Goal: Task Accomplishment & Management: Use online tool/utility

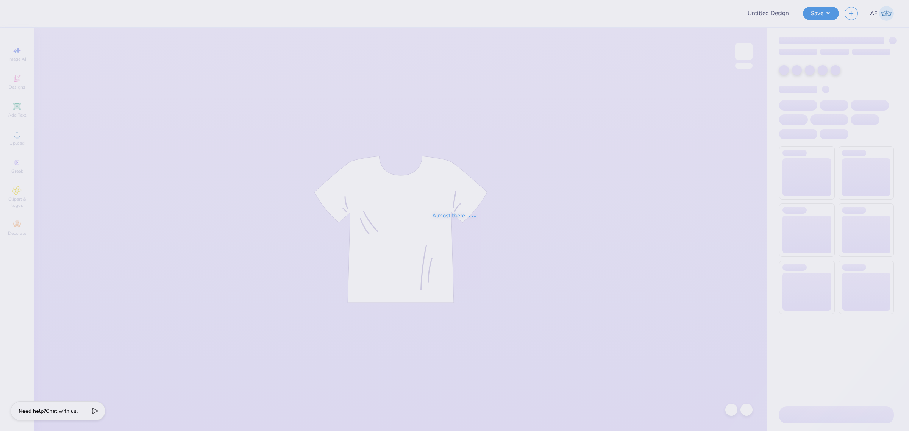
type input "ZBT"
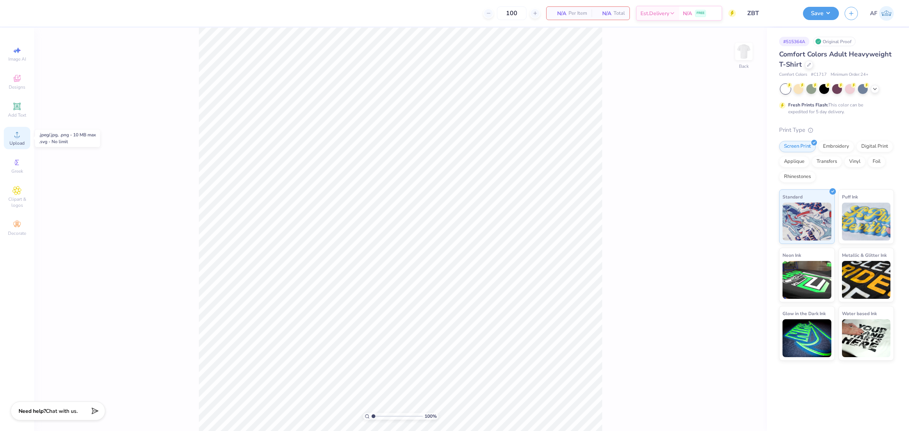
click at [12, 141] on span "Upload" at bounding box center [16, 143] width 15 height 6
click at [12, 83] on icon at bounding box center [16, 78] width 9 height 9
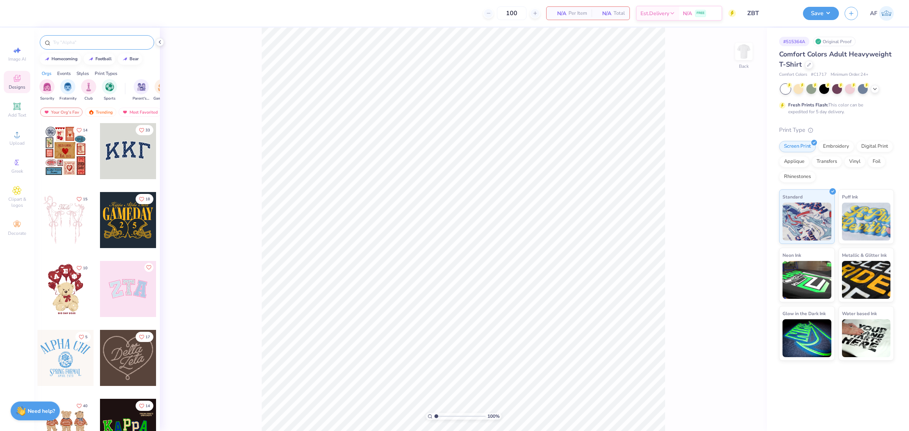
click at [132, 40] on input "text" at bounding box center [100, 43] width 97 height 8
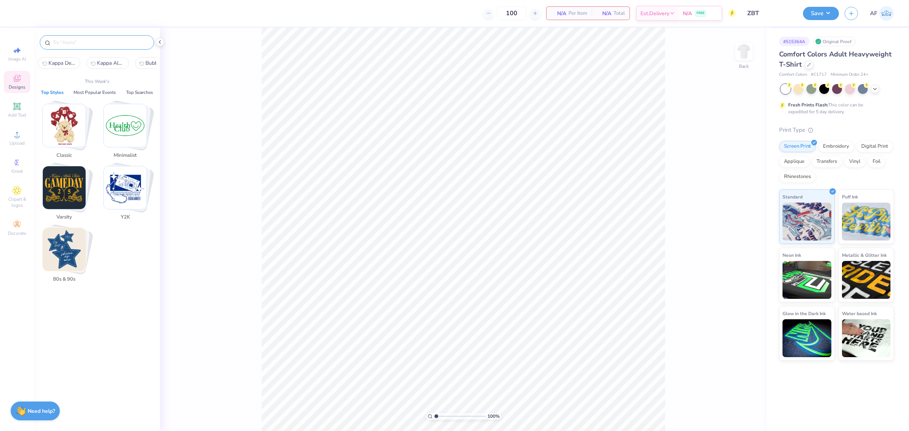
paste input "Fraternity, Homecoming, Gameday,"
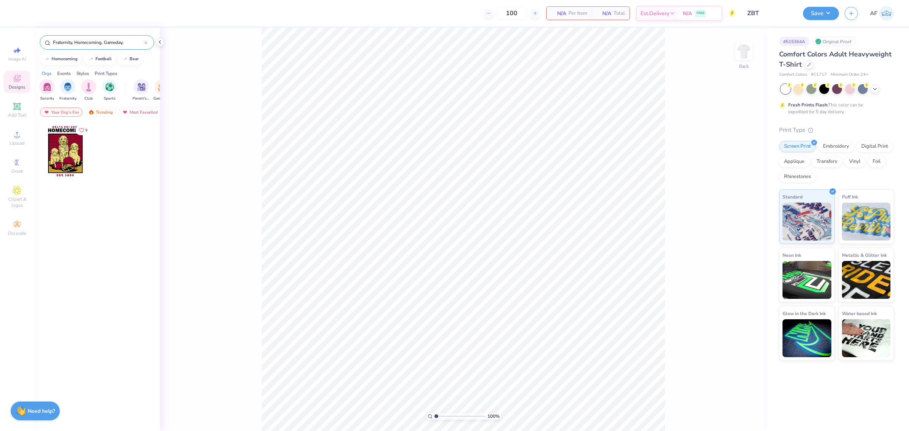
click at [105, 42] on input "Fraternity, Homecoming, Gameday," at bounding box center [98, 43] width 92 height 8
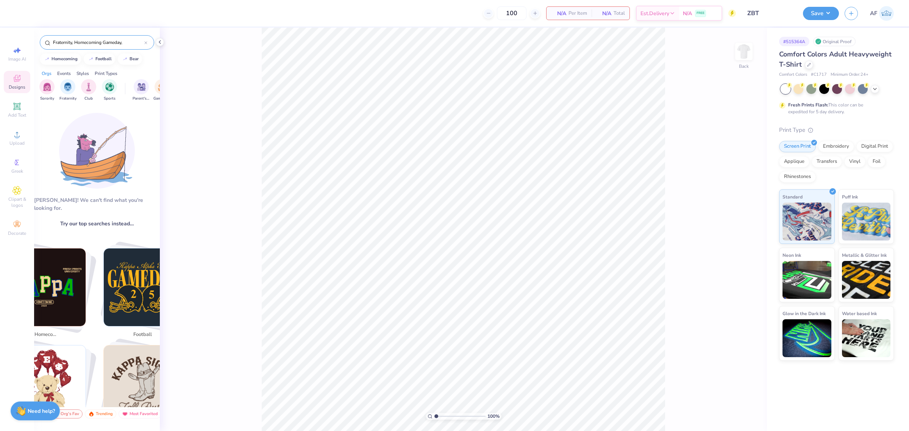
click at [73, 44] on input "Fraternity, Homecoming Gameday," at bounding box center [98, 43] width 92 height 8
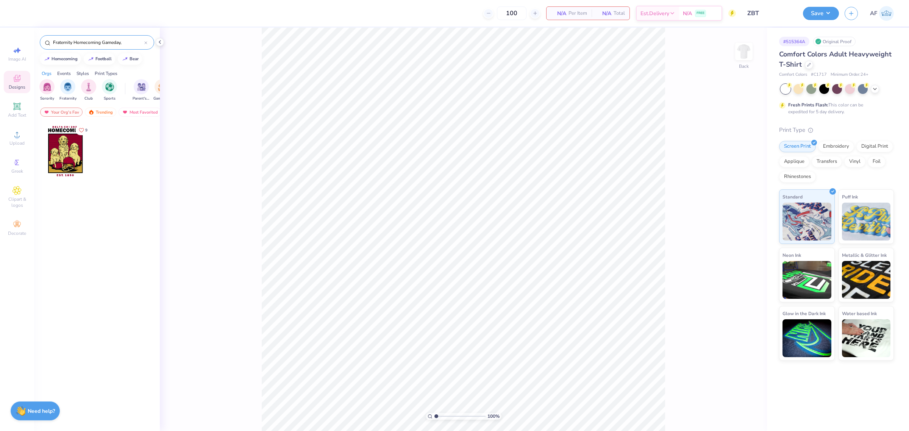
type input "Fraternity Homecoming Gameday,"
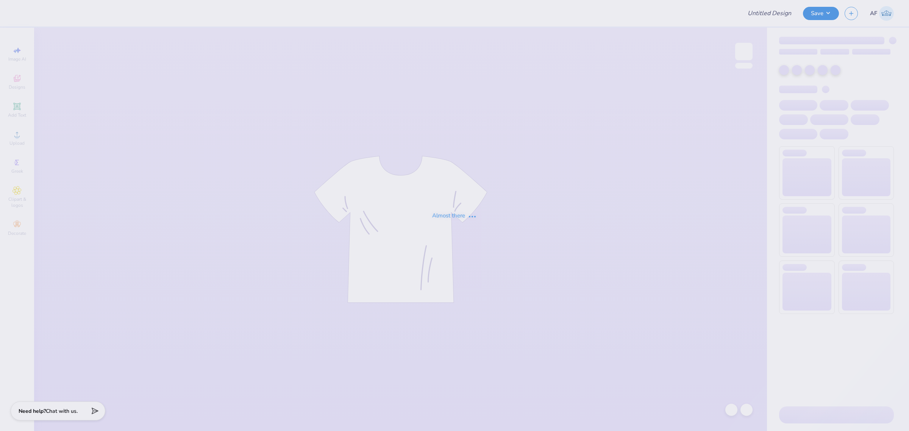
type input "ZBT"
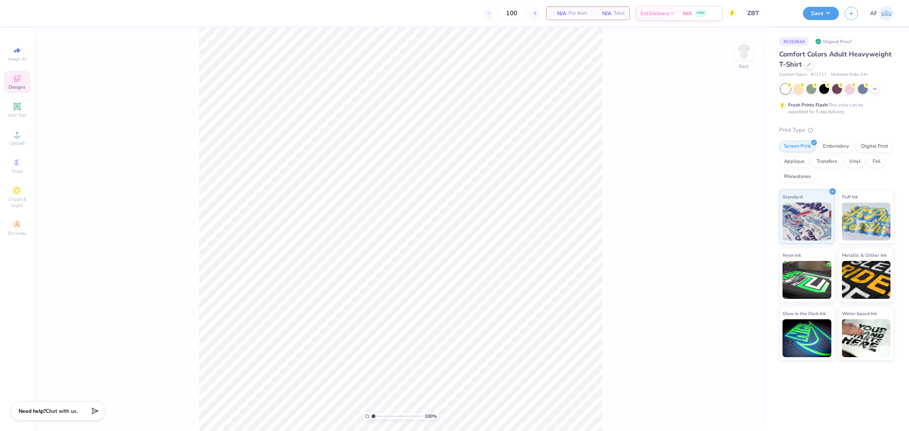
click at [16, 80] on icon at bounding box center [17, 79] width 6 height 5
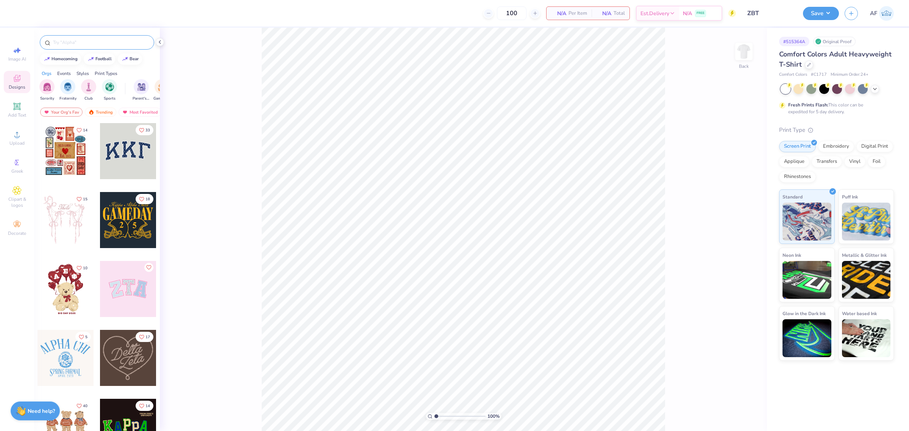
click at [89, 48] on div at bounding box center [97, 42] width 114 height 14
click at [91, 44] on input "text" at bounding box center [100, 43] width 97 height 8
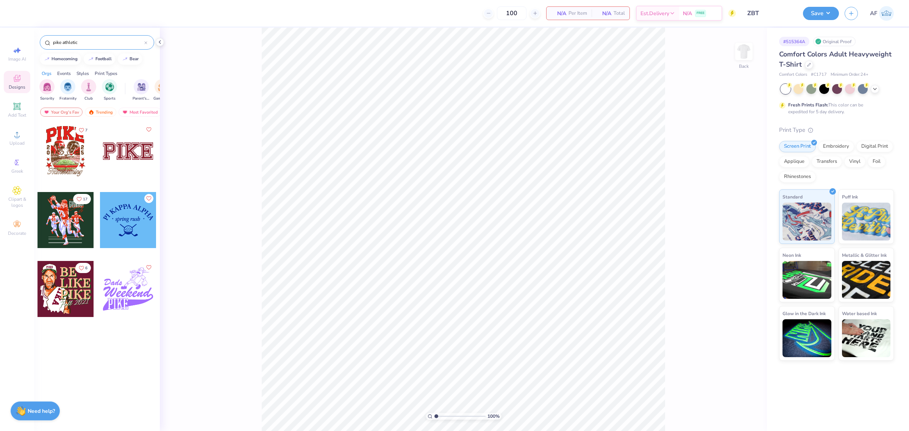
type input "pike athletic"
click at [67, 154] on div at bounding box center [65, 151] width 56 height 56
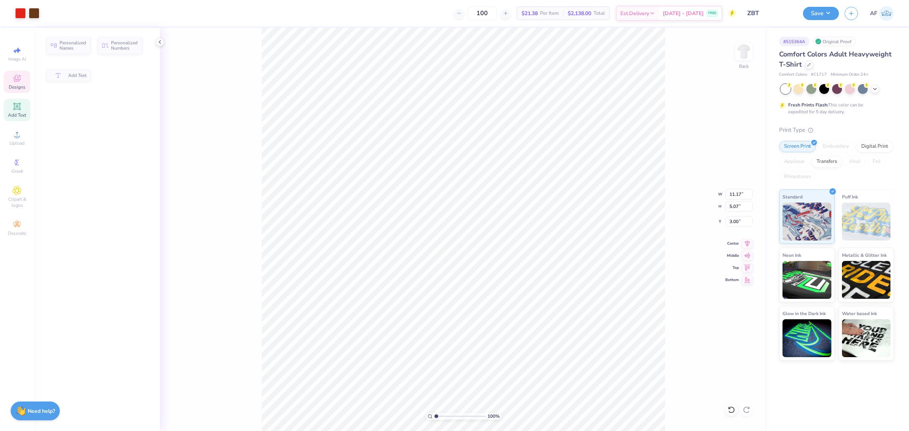
type input "11.17"
type input "5.07"
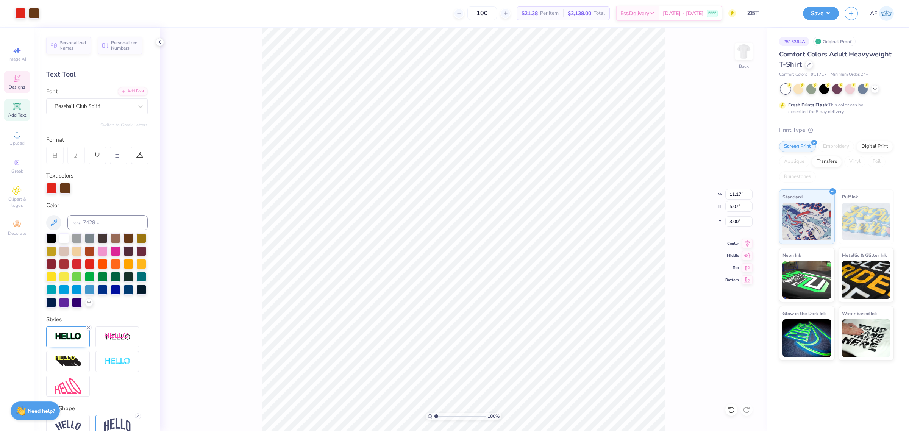
scroll to position [8, 1]
type textarea "KBT"
click at [222, 156] on div "100 % Back" at bounding box center [463, 229] width 607 height 403
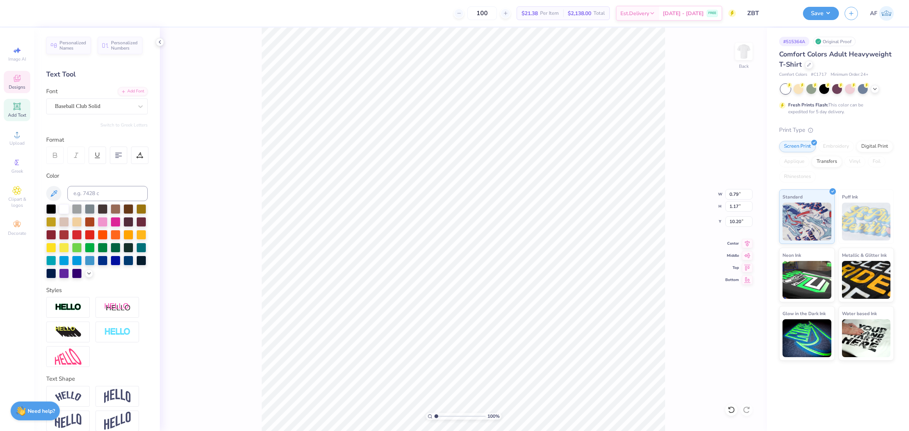
type input "0.81"
type input "1.20"
type input "8.63"
type input "8.54"
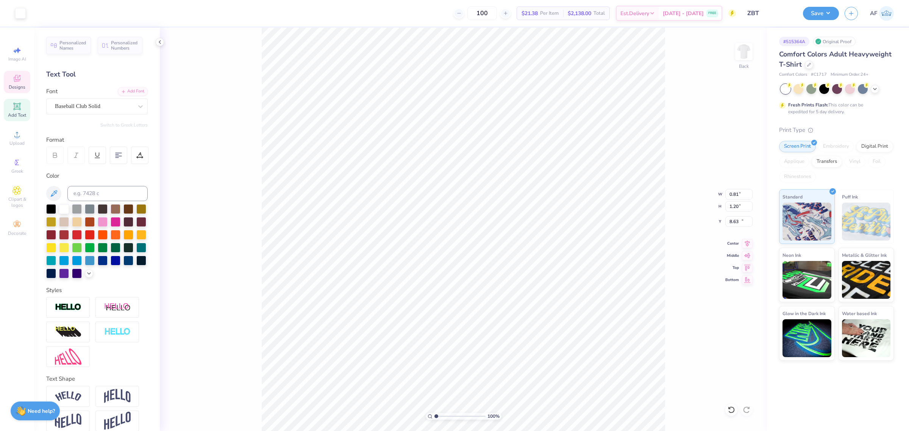
type input "5.72"
type input "10.99"
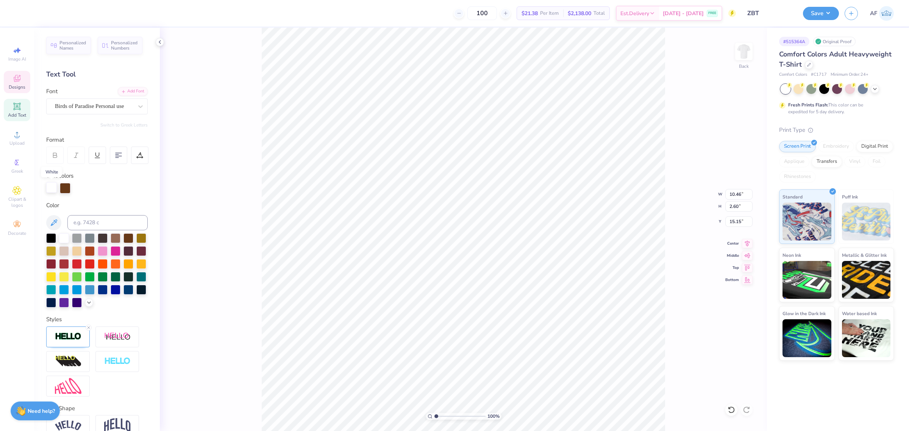
click at [50, 190] on div at bounding box center [51, 187] width 11 height 11
click at [50, 190] on div at bounding box center [51, 188] width 11 height 11
click at [240, 87] on div "100 % Back" at bounding box center [463, 229] width 607 height 403
click at [748, 243] on icon at bounding box center [747, 242] width 5 height 6
click at [723, 194] on div "100 % Back W 9.71 9.71 " H 4.93 4.93 " Y 3.07 3.07 " Center Middle Top Bottom" at bounding box center [463, 229] width 607 height 403
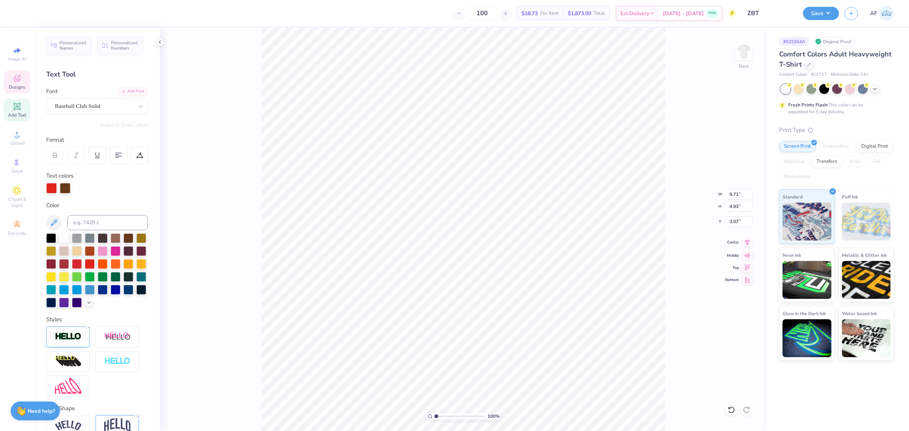
click at [744, 243] on icon at bounding box center [747, 242] width 11 height 9
click at [16, 142] on span "Upload" at bounding box center [16, 143] width 15 height 6
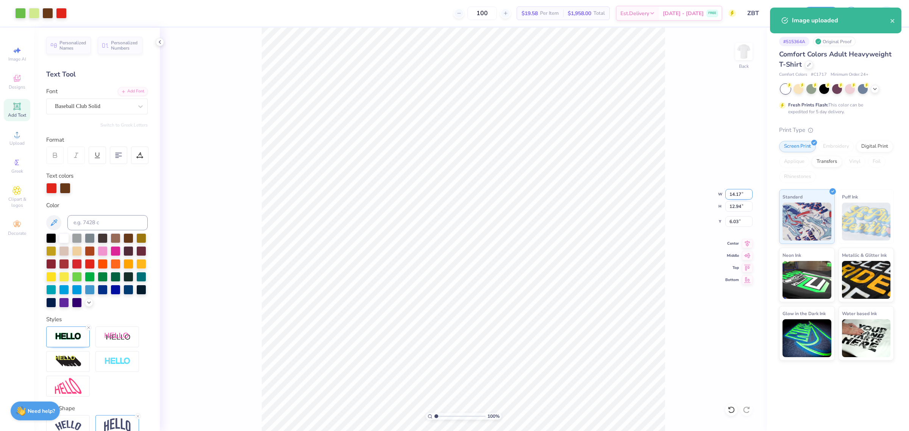
click at [737, 194] on input "14.17" at bounding box center [738, 194] width 27 height 11
type input "8.00"
type input "7.31"
type input "8.85"
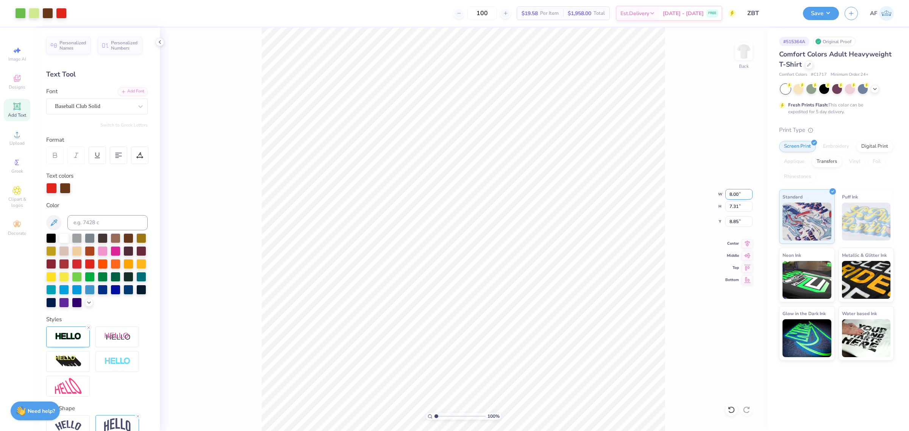
click at [730, 194] on input "8.00" at bounding box center [738, 194] width 27 height 11
type input "9.00"
type input "8.22"
type input "8.39"
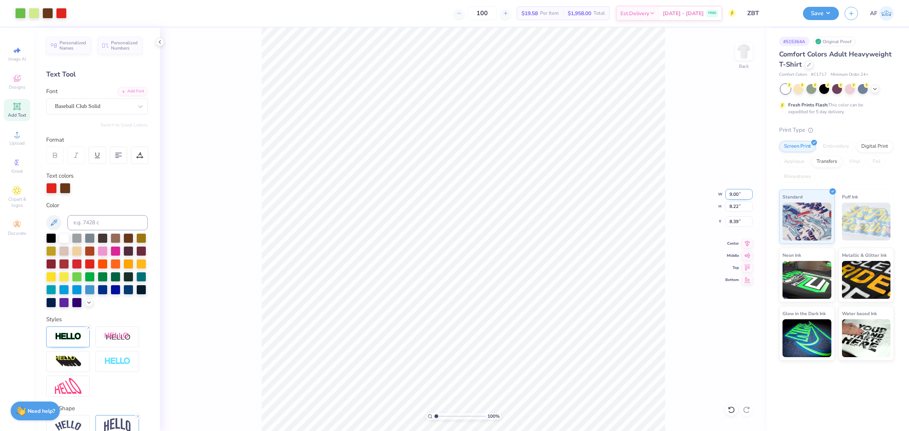
click at [735, 192] on input "9.00" at bounding box center [738, 194] width 27 height 11
type input "10.00"
type input "9.13"
type input "7.93"
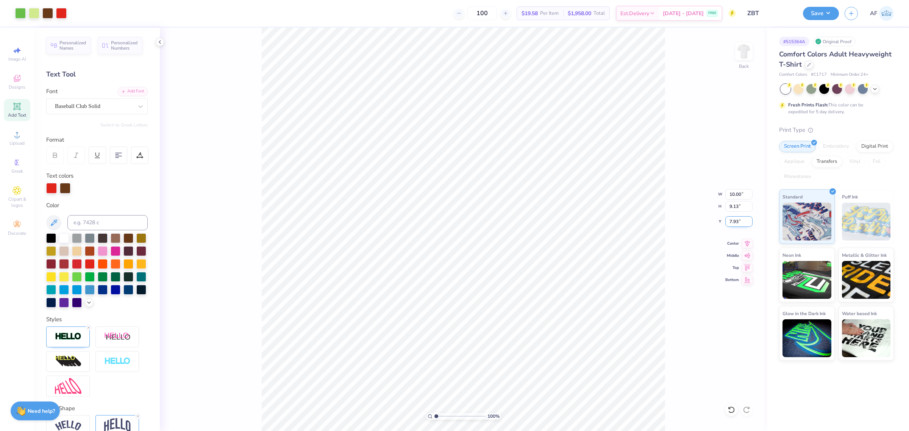
click at [737, 220] on input "7.93" at bounding box center [738, 221] width 27 height 11
click at [733, 196] on input "10.00" at bounding box center [738, 194] width 27 height 11
type input "11.00"
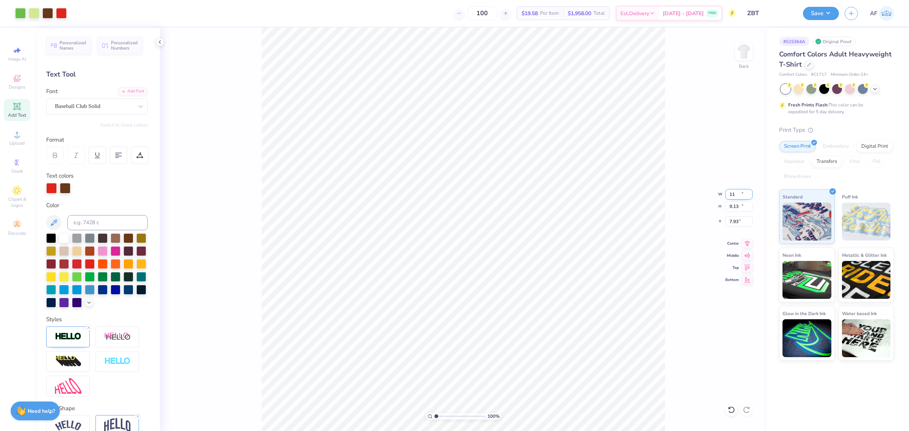
type input "10.04"
type input "7.48"
type input "10.20"
click at [735, 196] on input "11.00" at bounding box center [738, 194] width 27 height 11
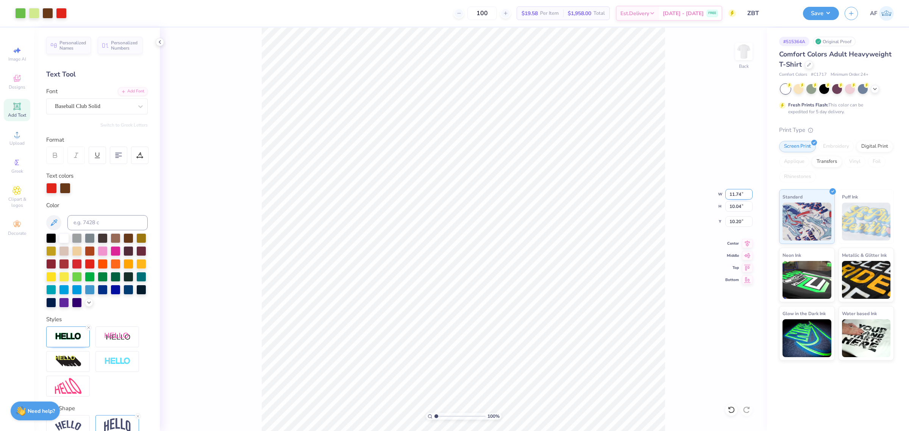
type input "11.74"
type input "10.72"
click at [735, 223] on input "9.87" at bounding box center [738, 221] width 27 height 11
click at [735, 223] on input "7.15" at bounding box center [738, 221] width 27 height 11
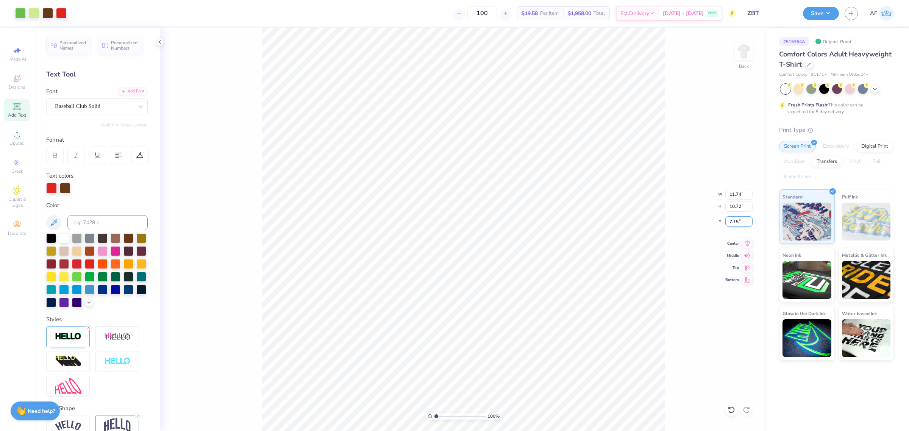
click at [735, 223] on input "7.15" at bounding box center [738, 221] width 27 height 11
click at [735, 223] on input "7.20" at bounding box center [738, 221] width 27 height 11
click at [735, 223] on input "7.50" at bounding box center [738, 221] width 27 height 11
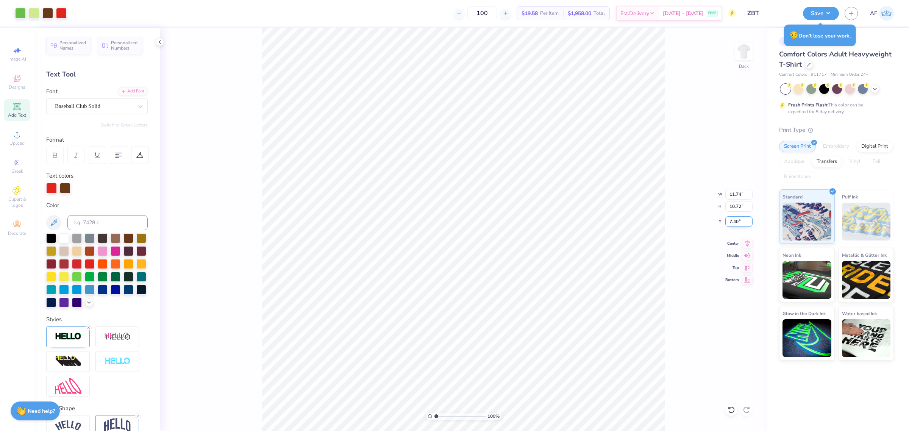
click at [733, 222] on input "7.40" at bounding box center [738, 221] width 27 height 11
drag, startPoint x: 733, startPoint y: 219, endPoint x: 741, endPoint y: 219, distance: 8.0
click at [741, 219] on input "7.40" at bounding box center [738, 221] width 27 height 11
type input "7.35"
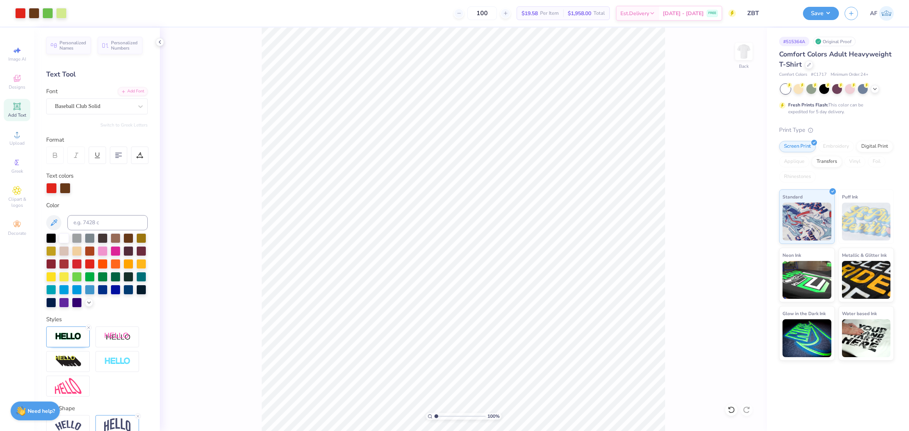
click at [216, 403] on div "100 % Back" at bounding box center [463, 229] width 607 height 403
click at [730, 220] on input "3.07" at bounding box center [738, 221] width 27 height 11
type input "3.00"
click at [740, 248] on div "100 % Back W 11.74 11.74 " H 10.72 10.72 " Y 7.28 7.28 " Center Middle Top Bott…" at bounding box center [463, 229] width 607 height 403
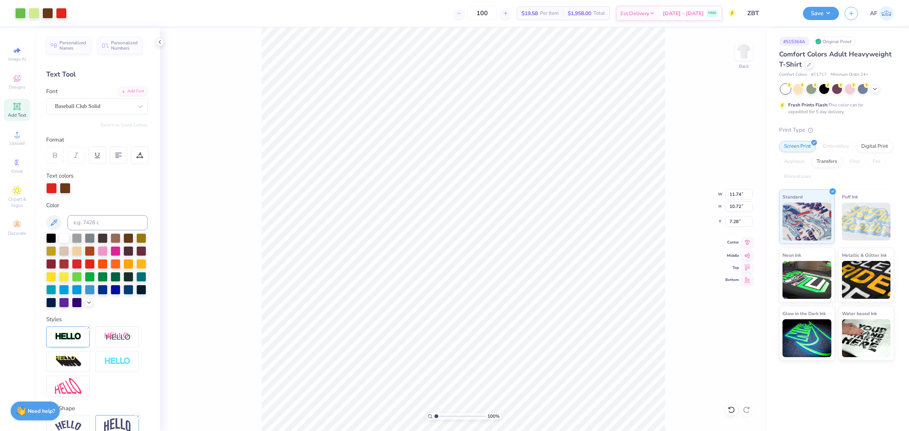
click at [744, 246] on icon at bounding box center [747, 242] width 11 height 9
click at [749, 247] on div "100 % Back W 9.71 9.71 " H 4.93 4.93 " Y 3.00 3.00 " Center Middle Top Bottom" at bounding box center [463, 229] width 607 height 403
click at [468, 421] on li "Send to Back" at bounding box center [468, 421] width 59 height 15
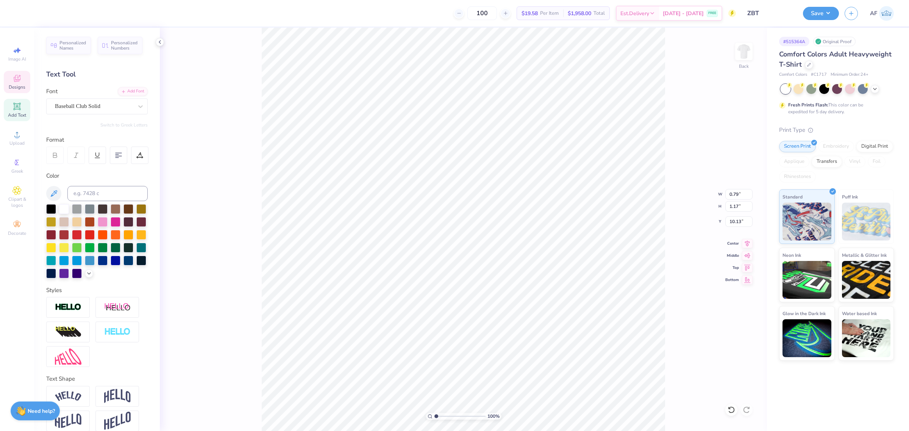
type input "10.86"
click at [747, 245] on icon at bounding box center [747, 242] width 5 height 6
click at [830, 12] on button "Save" at bounding box center [821, 12] width 36 height 13
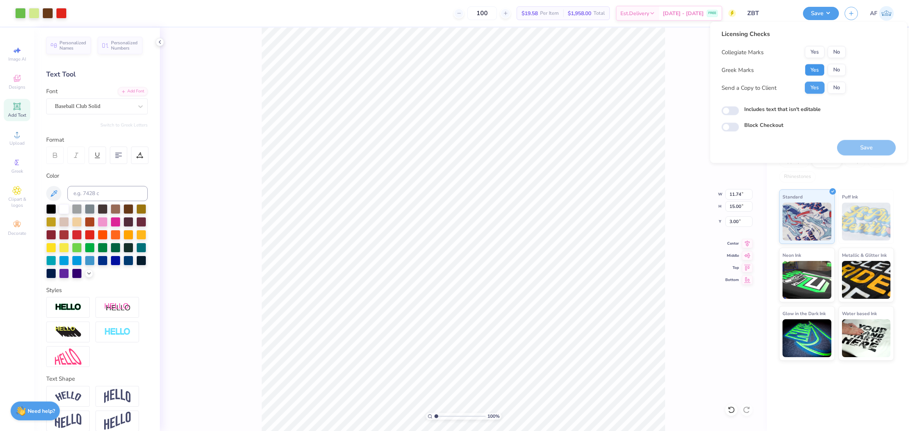
click at [813, 73] on button "Yes" at bounding box center [815, 70] width 20 height 12
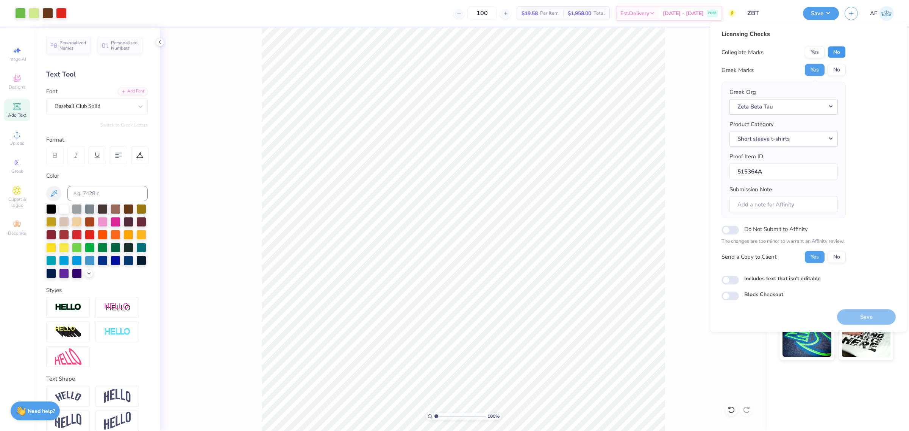
click at [842, 48] on button "No" at bounding box center [836, 52] width 18 height 12
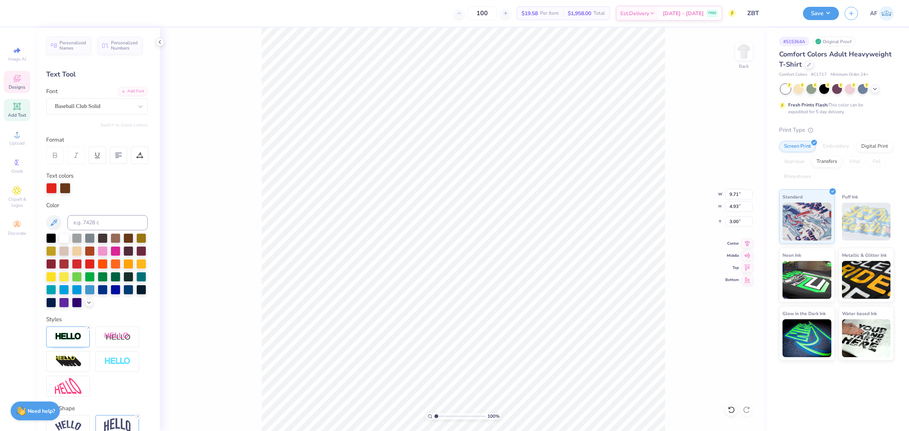
type textarea "ZBT"
type input "9.22"
type input "4.88"
type input "3.02"
click at [118, 156] on 380 at bounding box center [118, 156] width 6 height 0
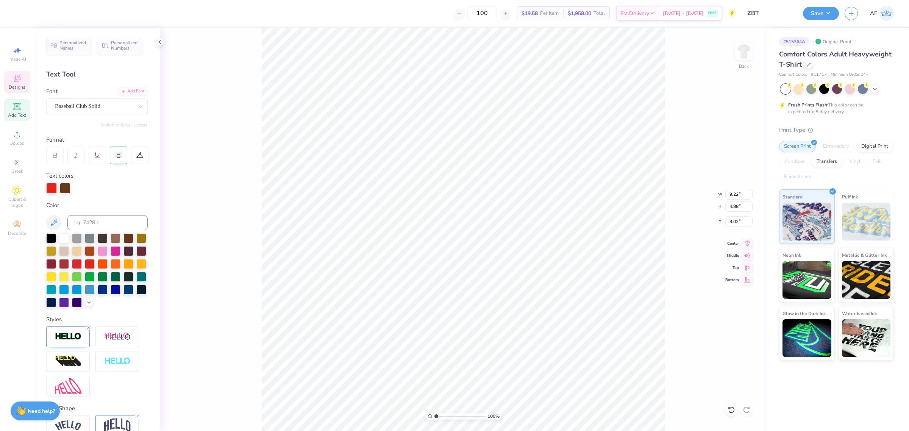
click at [768, 137] on div "# 515364A Original Proof Comfort Colors Adult Heavyweight T-Shirt Comfort Color…" at bounding box center [838, 194] width 142 height 333
click at [747, 243] on icon at bounding box center [747, 242] width 11 height 9
click at [255, 412] on div "100 % Back" at bounding box center [463, 229] width 607 height 403
click at [733, 223] on input "3.02" at bounding box center [738, 221] width 27 height 11
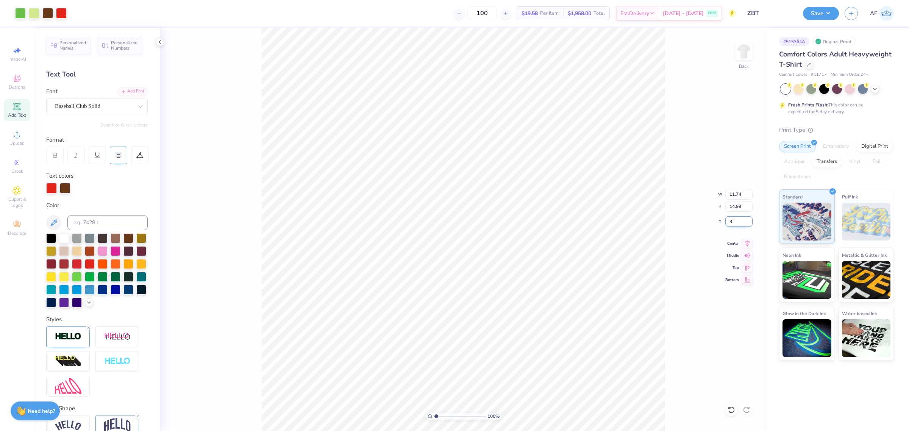
type input "3.00"
click at [735, 206] on input "14.98" at bounding box center [738, 206] width 27 height 11
type input "15"
type input "11.76"
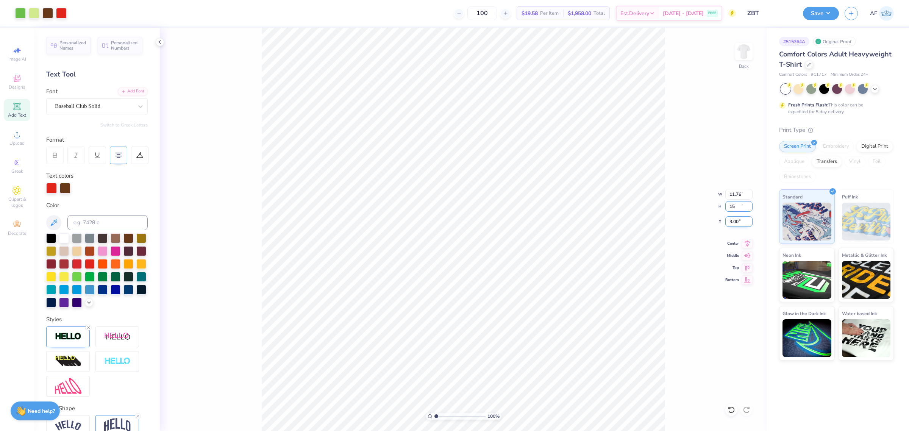
type input "15.00"
click at [731, 223] on input "2.99" at bounding box center [738, 221] width 27 height 11
type input "3.00"
click at [747, 245] on icon at bounding box center [747, 242] width 5 height 6
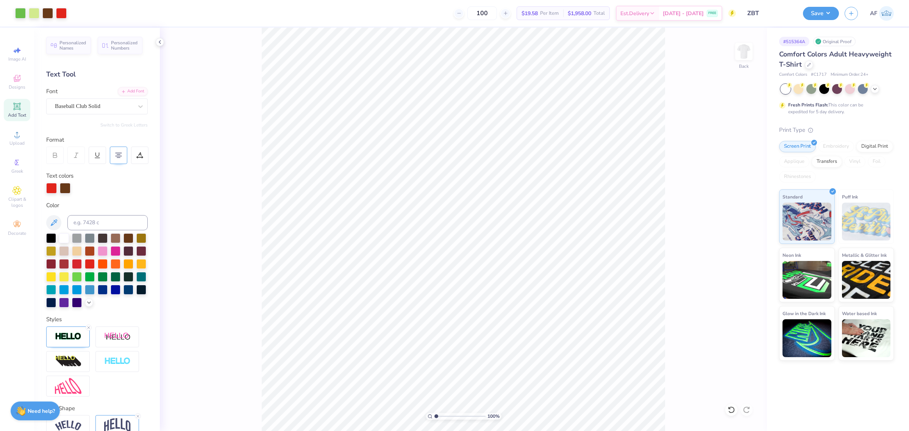
click at [247, 338] on div "100 % Back" at bounding box center [463, 229] width 607 height 403
click at [827, 11] on button "Save" at bounding box center [821, 12] width 36 height 13
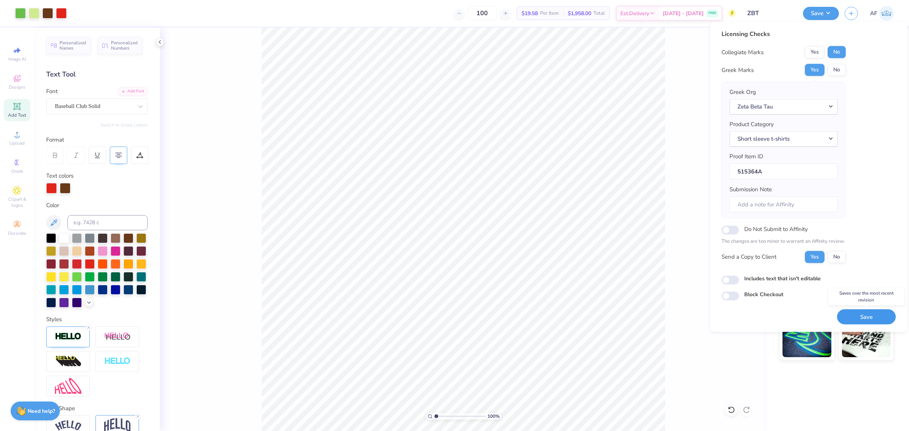
click at [870, 321] on button "Save" at bounding box center [866, 317] width 59 height 16
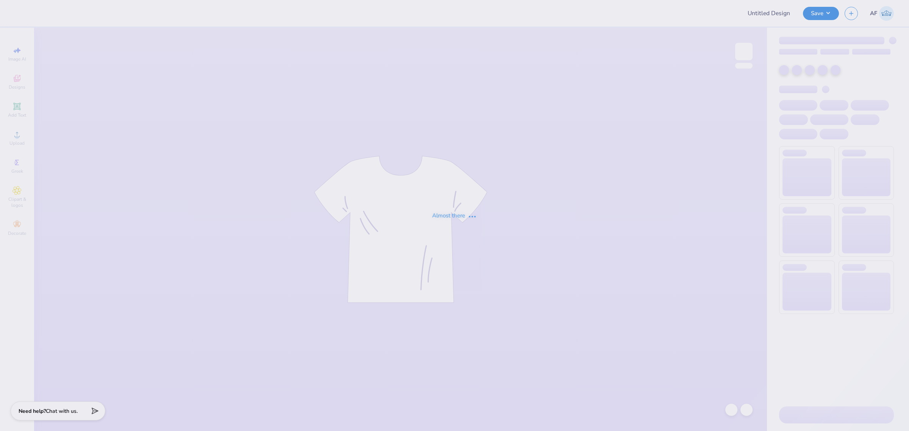
type input "ZBT"
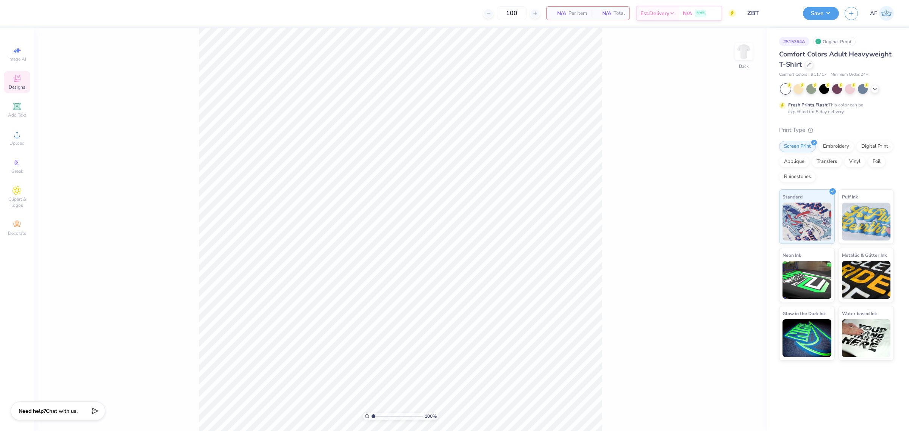
click at [19, 83] on icon at bounding box center [16, 78] width 9 height 9
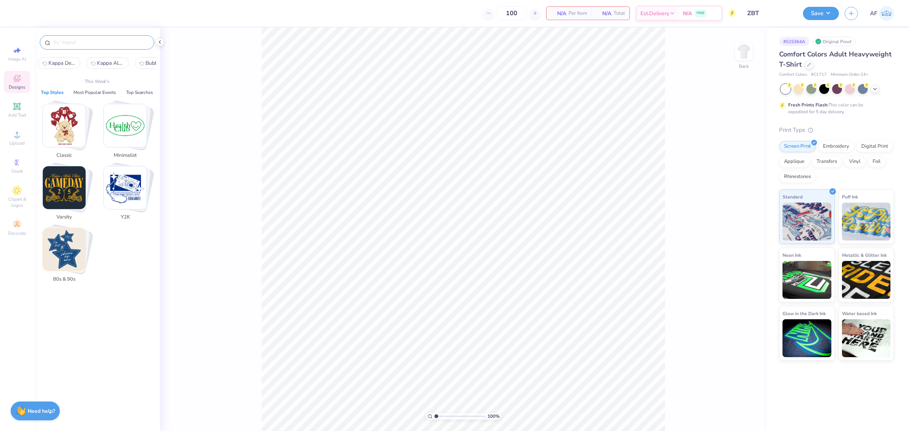
click at [122, 42] on input "text" at bounding box center [100, 43] width 97 height 8
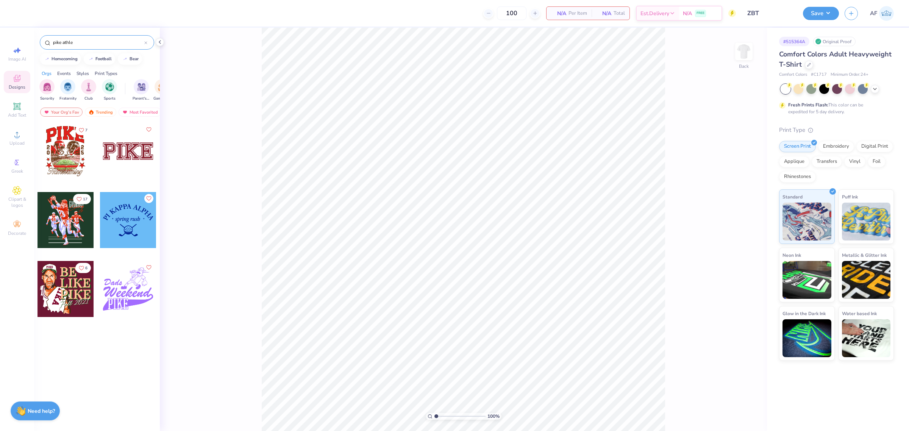
type input "pike athle"
click at [52, 160] on div at bounding box center [65, 151] width 56 height 56
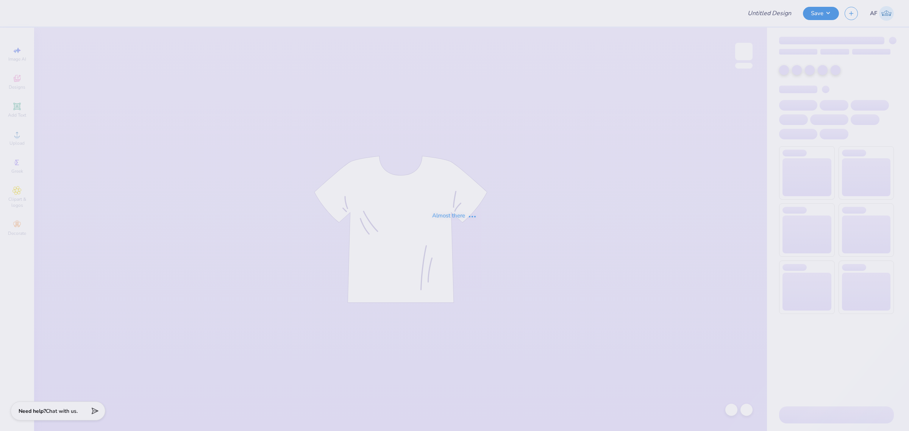
type input "ZBT"
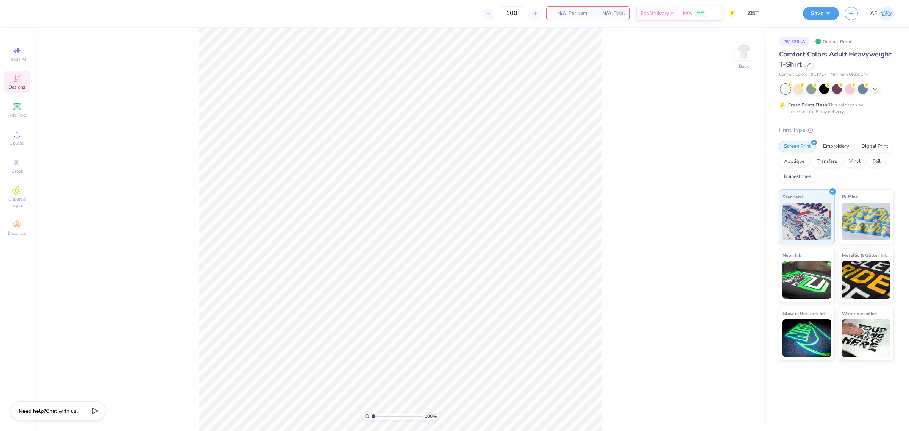
click at [20, 82] on icon at bounding box center [16, 78] width 9 height 9
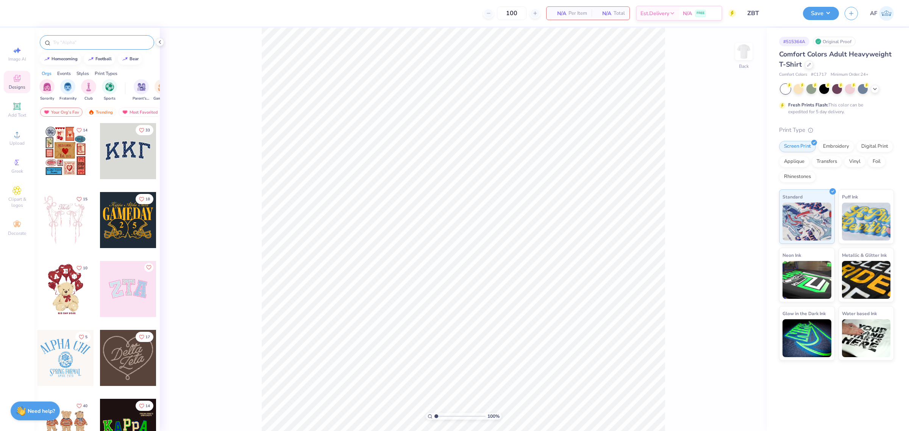
click at [109, 39] on input "text" at bounding box center [100, 43] width 97 height 8
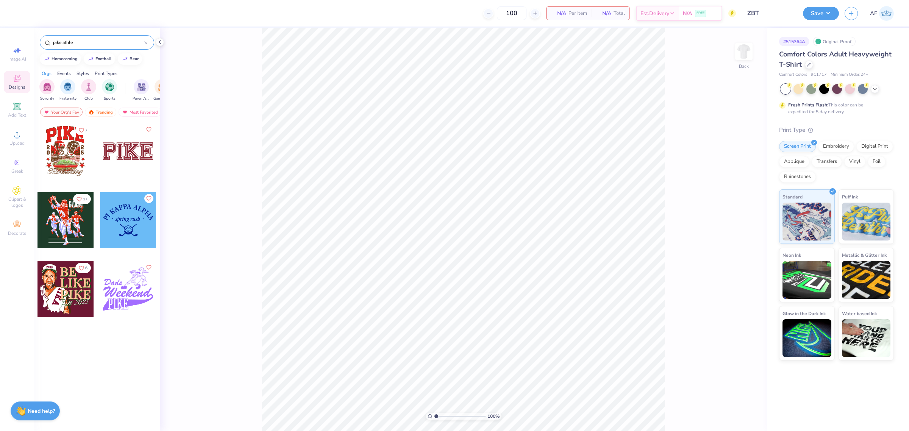
type input "pike athle"
click at [69, 147] on div at bounding box center [65, 151] width 56 height 56
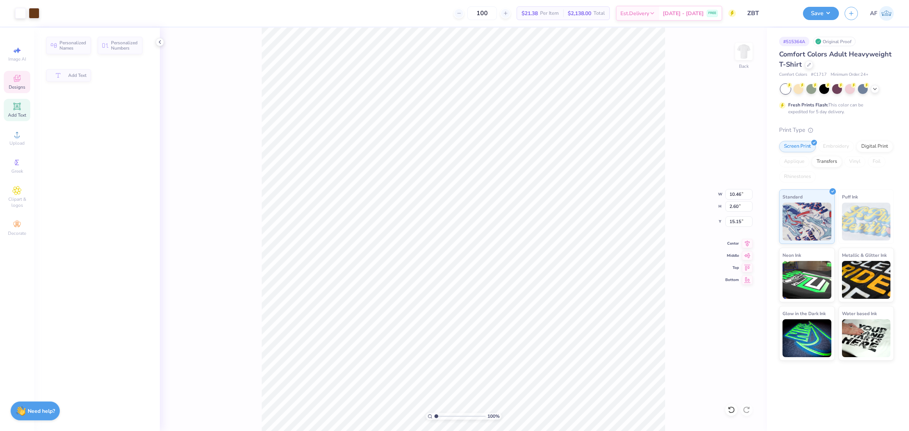
type input "10.46"
type input "2.60"
type input "15.15"
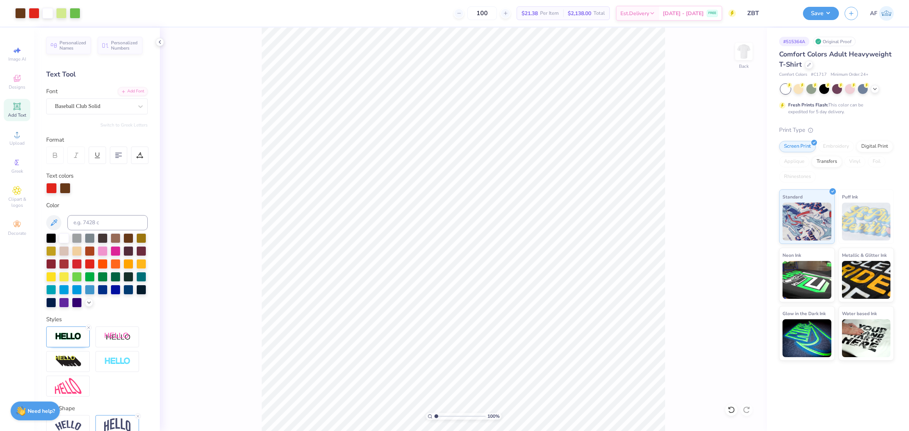
click at [217, 383] on div "100 % Back" at bounding box center [463, 229] width 607 height 403
